Goal: Check status: Check status

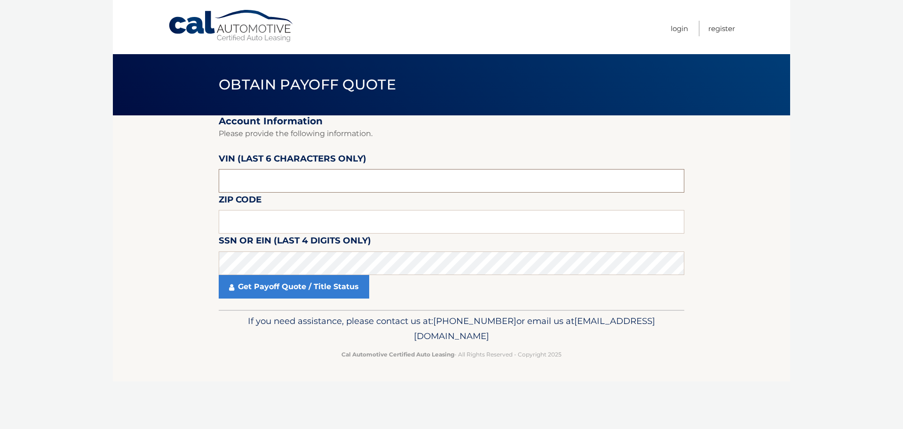
click at [271, 179] on input "text" at bounding box center [452, 181] width 466 height 24
paste input "7FARS6"
type input "7FARS6"
drag, startPoint x: 269, startPoint y: 180, endPoint x: 2, endPoint y: 159, distance: 267.5
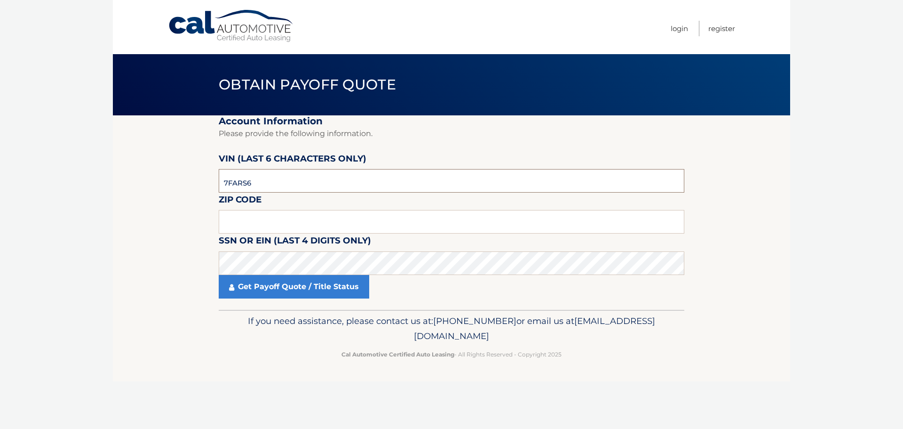
click at [0, 162] on body "Cal Automotive Menu Login Register Obtain Payoff Quote" at bounding box center [451, 214] width 903 height 429
type input "041092"
drag, startPoint x: 318, startPoint y: 313, endPoint x: 319, endPoint y: 292, distance: 21.7
click at [318, 313] on div "If you need assistance, please contact us at: 609-807-3200 or email us at Custo…" at bounding box center [452, 336] width 466 height 53
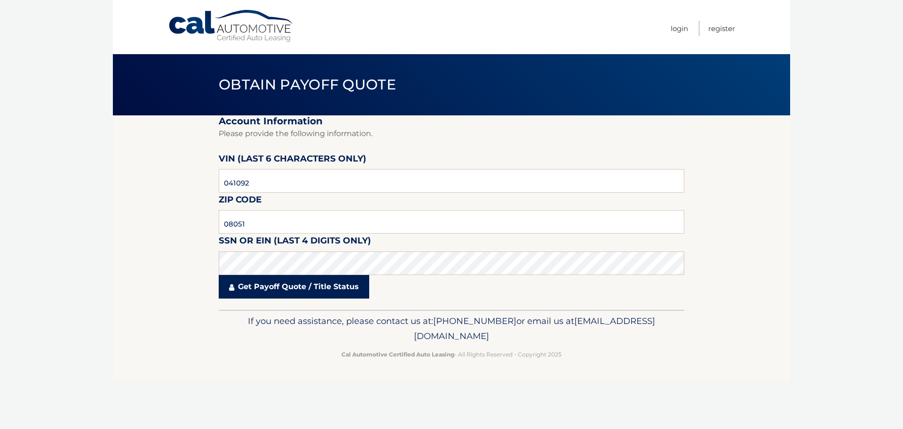
click at [319, 289] on link "Get Payoff Quote / Title Status" at bounding box center [294, 287] width 151 height 24
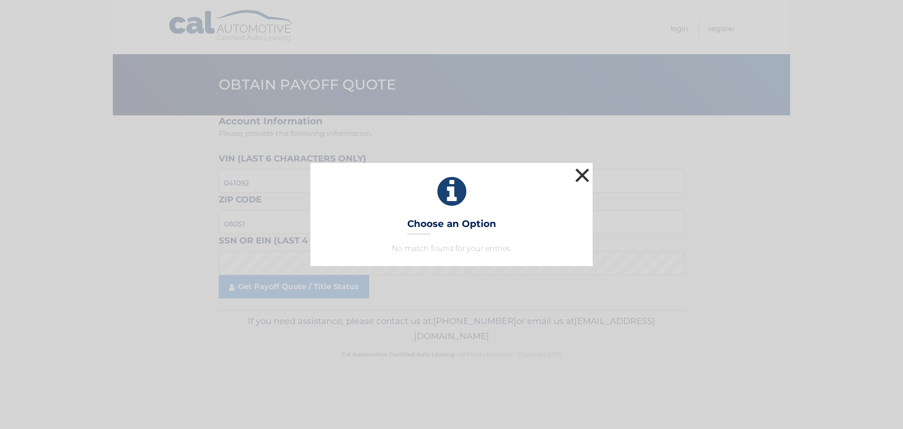
click at [580, 180] on button "×" at bounding box center [582, 175] width 19 height 19
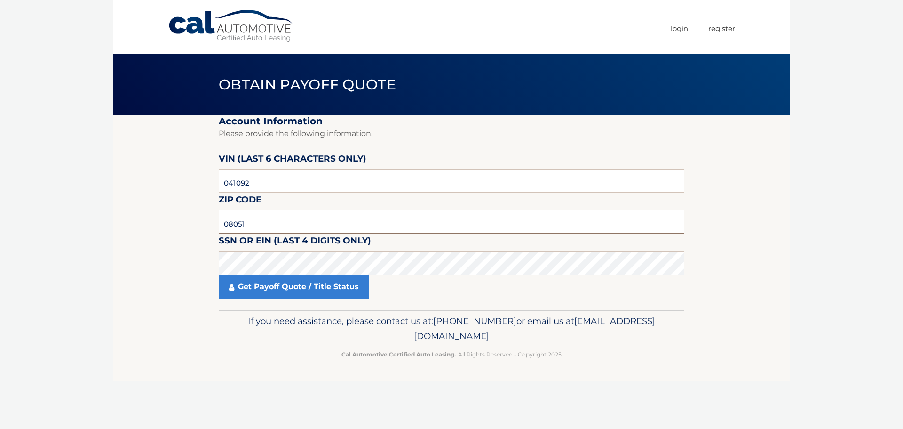
click at [286, 222] on input "08051" at bounding box center [452, 222] width 466 height 24
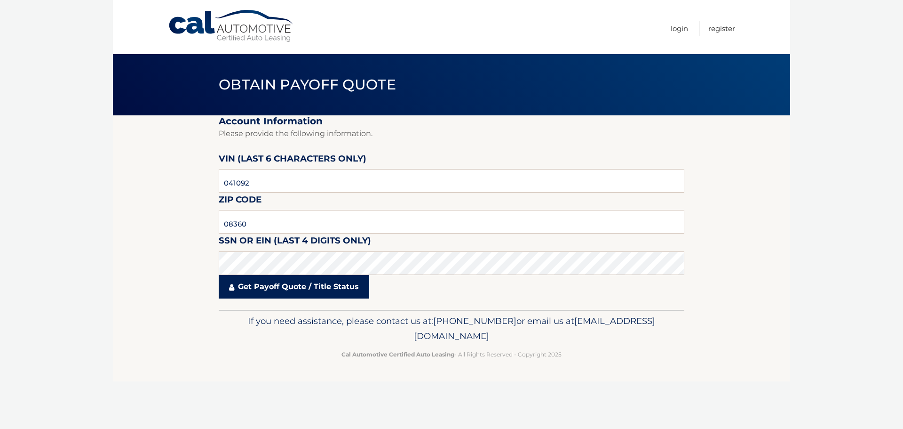
click at [319, 295] on link "Get Payoff Quote / Title Status" at bounding box center [294, 287] width 151 height 24
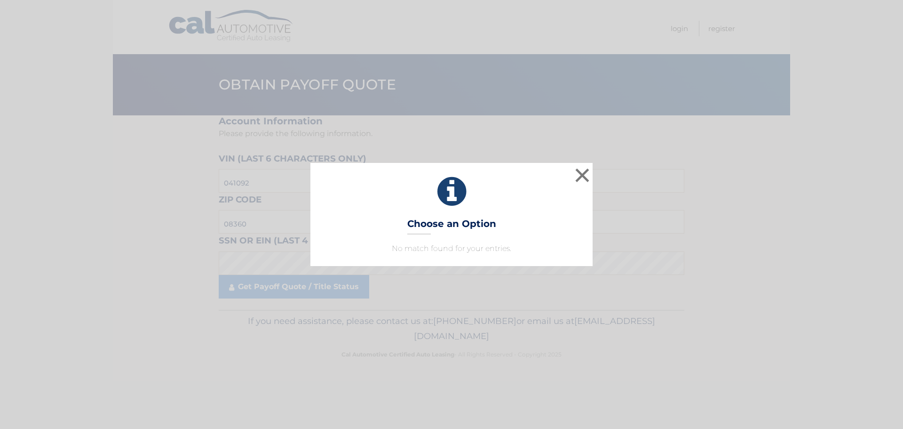
click at [592, 174] on div "× Choose an Option No match found for your entries. This is what you see on sec…" at bounding box center [451, 214] width 282 height 103
click at [580, 180] on button "×" at bounding box center [582, 175] width 19 height 19
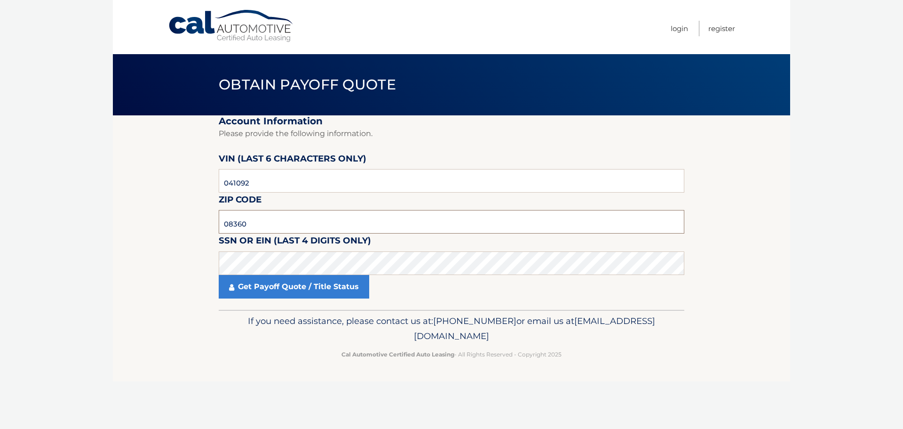
click at [262, 228] on input "08360" at bounding box center [452, 222] width 466 height 24
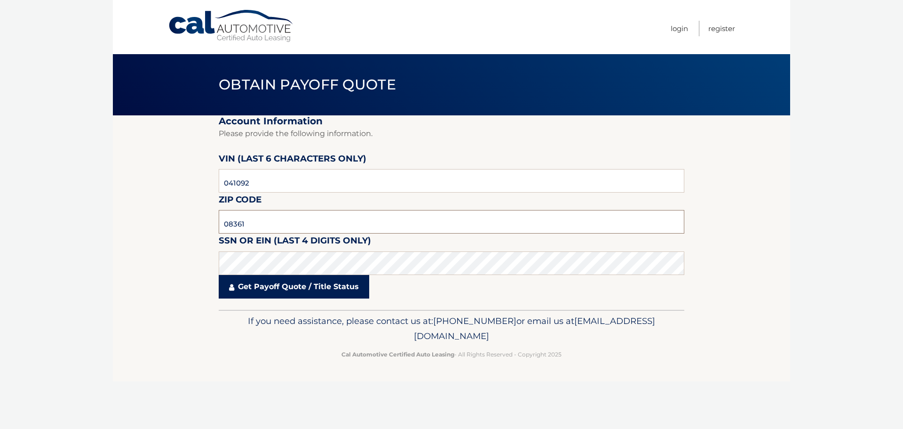
type input "08361"
click at [230, 280] on link "Get Payoff Quote / Title Status" at bounding box center [294, 287] width 151 height 24
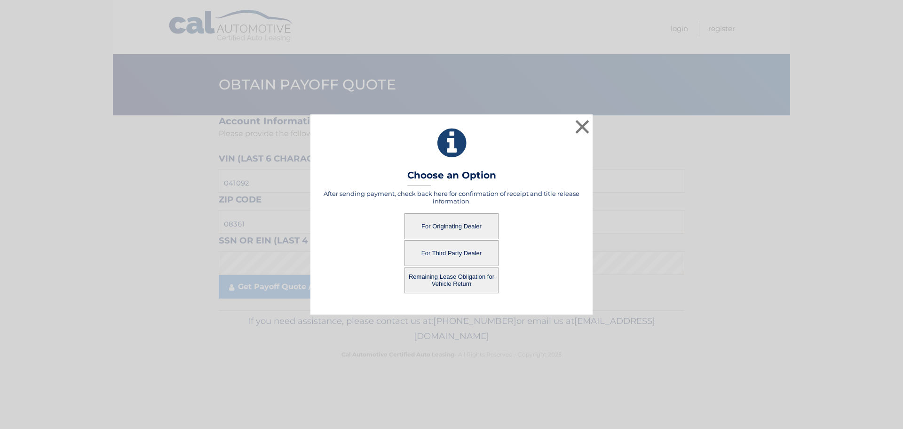
click at [440, 223] on button "For Originating Dealer" at bounding box center [452, 226] width 94 height 26
click at [450, 225] on button "For Originating Dealer" at bounding box center [452, 226] width 94 height 26
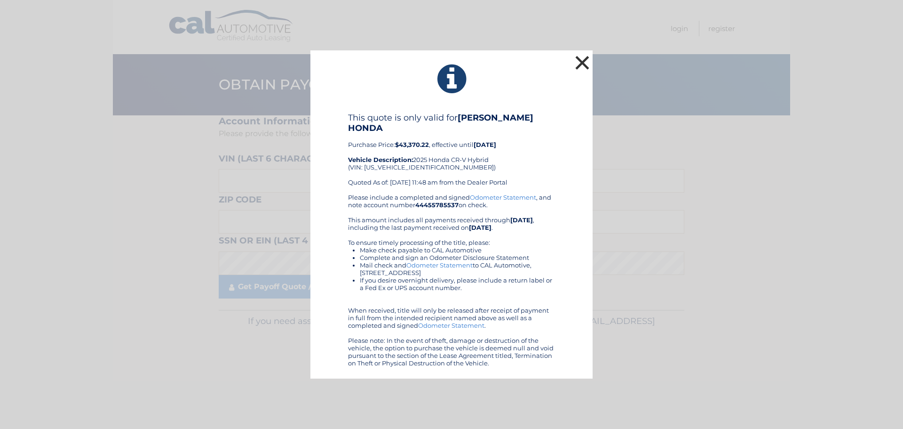
click at [586, 66] on button "×" at bounding box center [582, 62] width 19 height 19
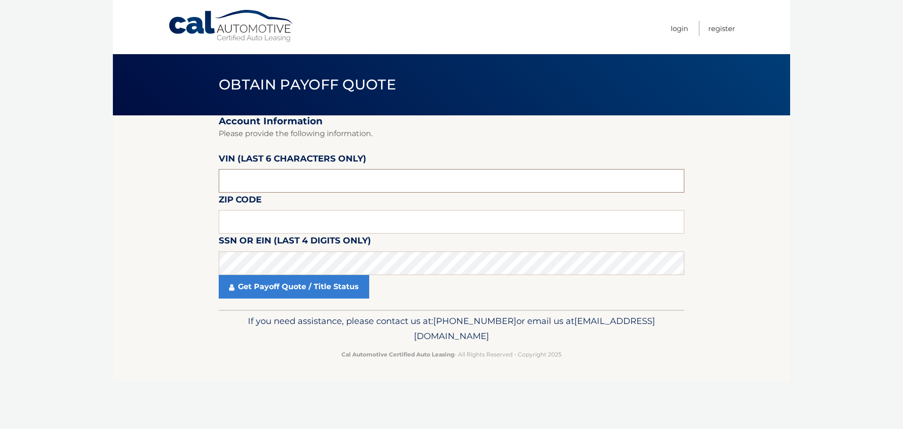
click at [343, 172] on input "text" at bounding box center [452, 181] width 466 height 24
